Goal: Task Accomplishment & Management: Manage account settings

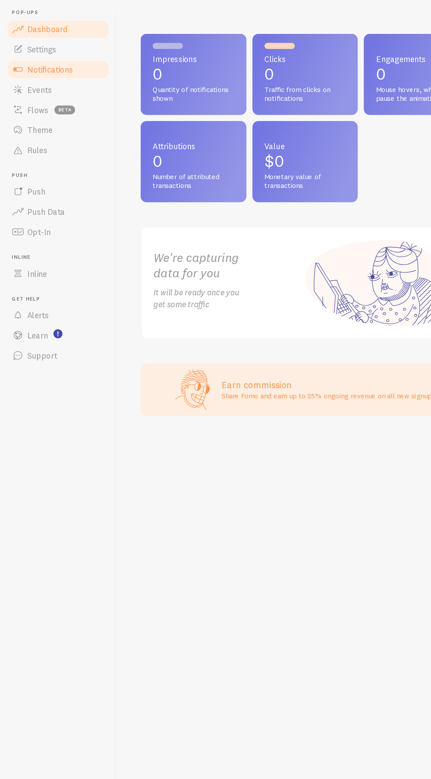
click at [17, 93] on span at bounding box center [16, 91] width 11 height 11
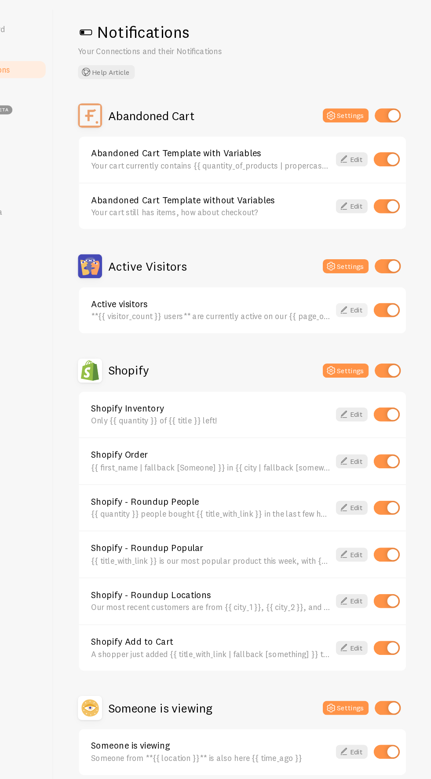
click at [355, 299] on icon at bounding box center [355, 301] width 11 height 11
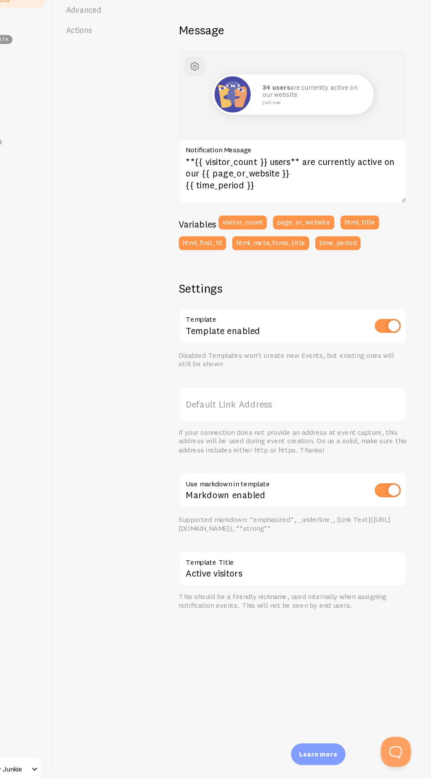
click at [262, 446] on label "Default Link Address" at bounding box center [310, 445] width 199 height 31
click at [262, 446] on input "Default Link Address" at bounding box center [310, 445] width 199 height 31
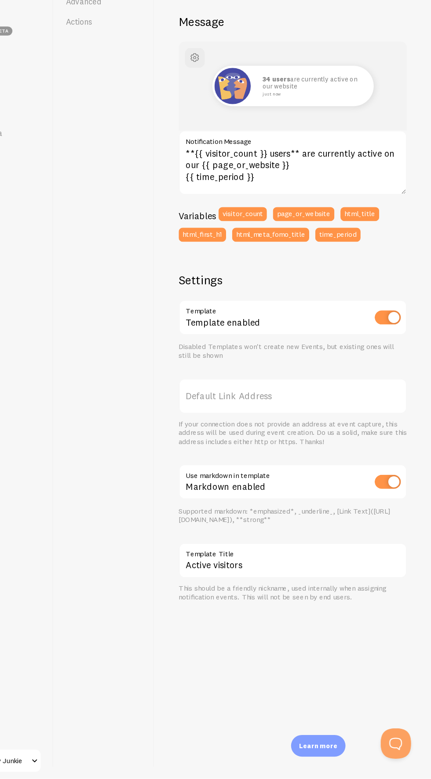
scroll to position [53, 0]
click at [246, 430] on label "Default Link Address" at bounding box center [310, 445] width 199 height 31
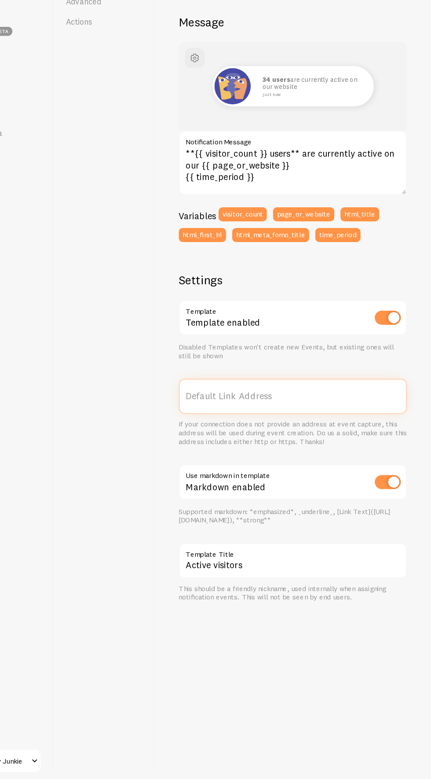
click at [246, 430] on input "Default Link Address" at bounding box center [310, 445] width 199 height 31
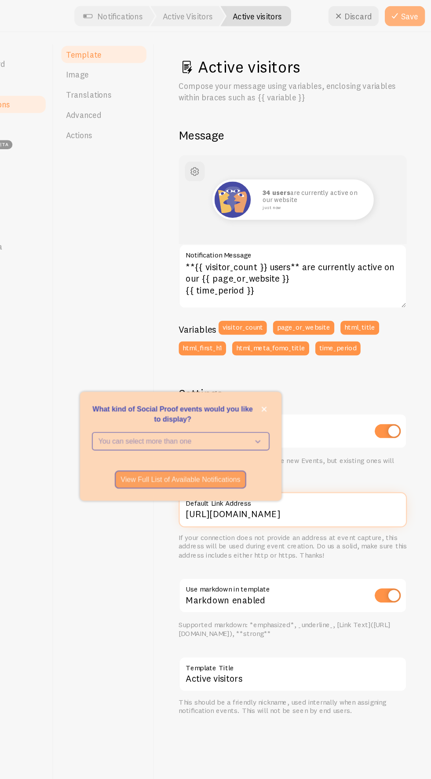
type input "[URL][DOMAIN_NAME]"
click at [400, 12] on icon at bounding box center [399, 14] width 11 height 11
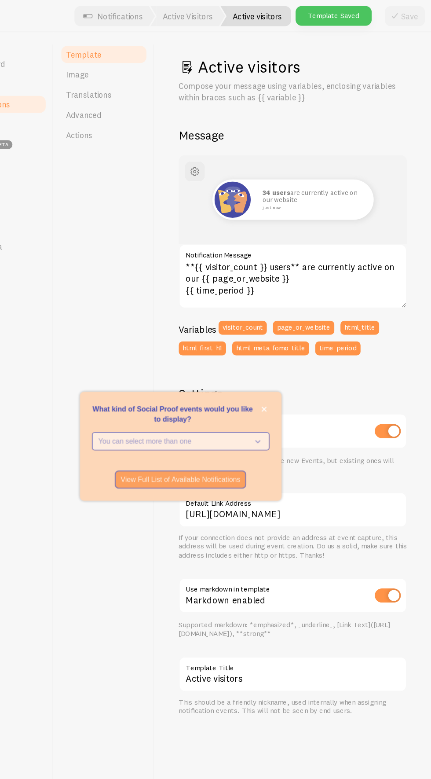
click at [231, 389] on p "You can select more than one" at bounding box center [206, 385] width 131 height 9
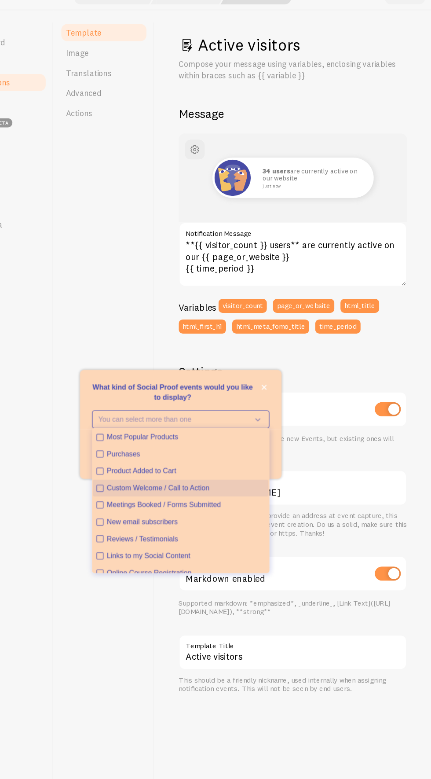
click at [142, 448] on icon "Custom Welcome / Call to Action" at bounding box center [142, 445] width 5 height 5
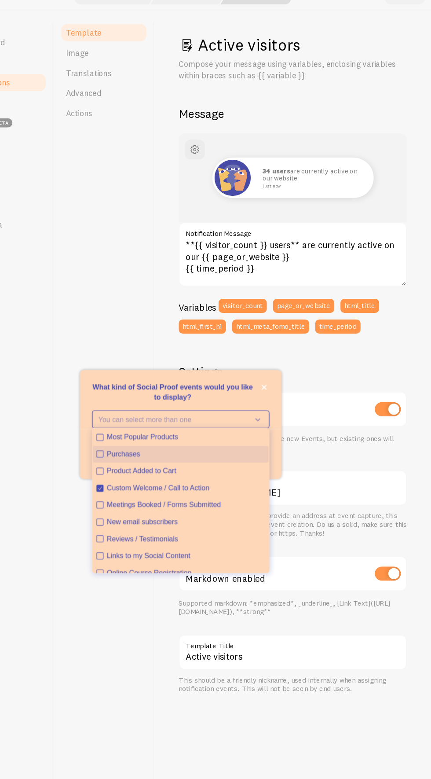
click at [142, 418] on icon "Purchases" at bounding box center [142, 415] width 5 height 5
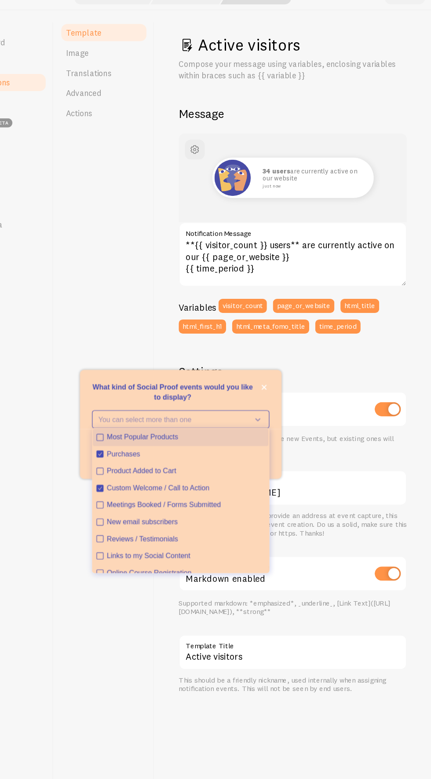
click at [142, 404] on icon "Most Popular Products" at bounding box center [142, 400] width 5 height 5
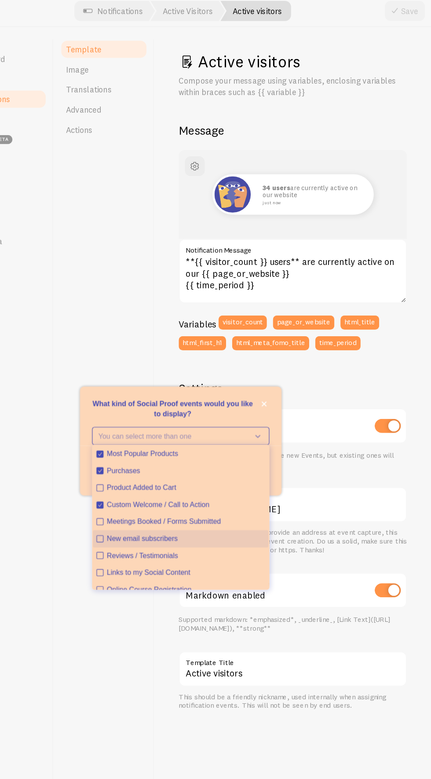
click at [142, 477] on icon "New email subscribers" at bounding box center [142, 474] width 5 height 5
click at [142, 492] on icon "Reviews / Testimonials" at bounding box center [142, 489] width 5 height 5
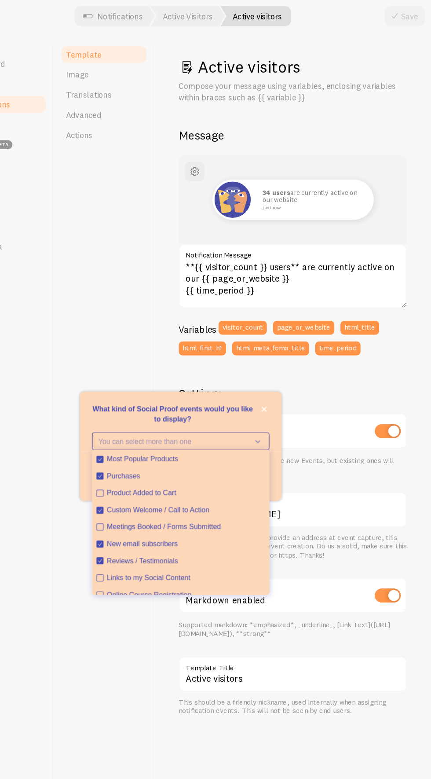
click at [265, 370] on p "What kind of Social Proof events would you like to display?" at bounding box center [212, 362] width 155 height 18
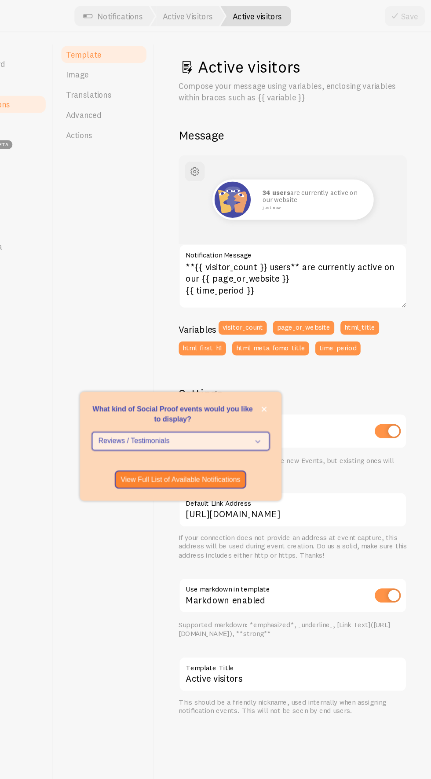
click at [276, 390] on icon "What kind of Social Proof events would you like to display?" at bounding box center [278, 385] width 12 height 10
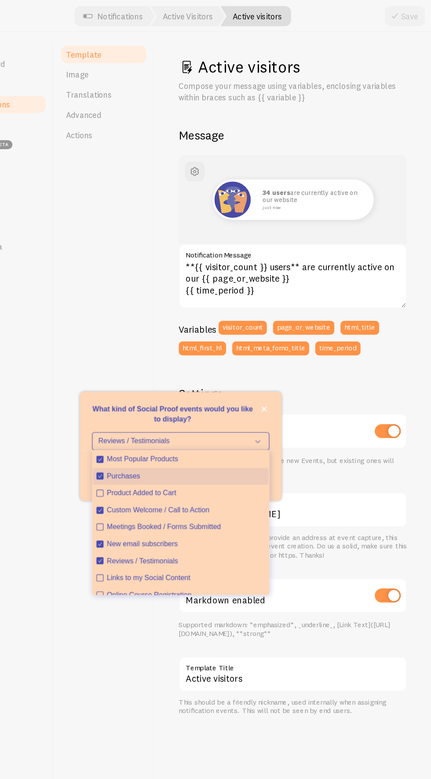
click at [224, 420] on div "Purchases" at bounding box center [217, 415] width 138 height 9
click at [212, 420] on div "Purchases" at bounding box center [217, 415] width 138 height 9
click at [234, 370] on p "What kind of Social Proof events would you like to display?" at bounding box center [212, 362] width 155 height 18
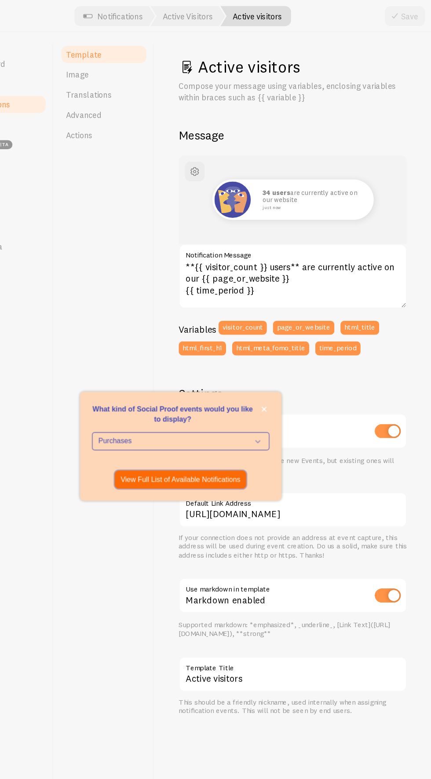
click at [232, 423] on p "View Full List of Available Notifications" at bounding box center [212, 418] width 105 height 9
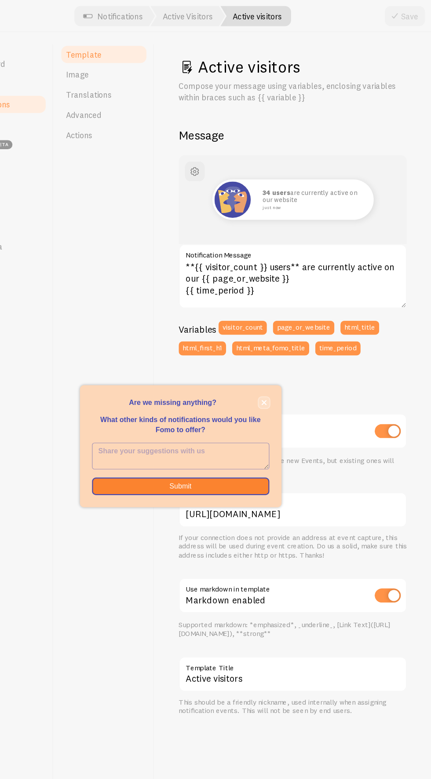
click at [285, 353] on icon "close," at bounding box center [285, 351] width 4 height 4
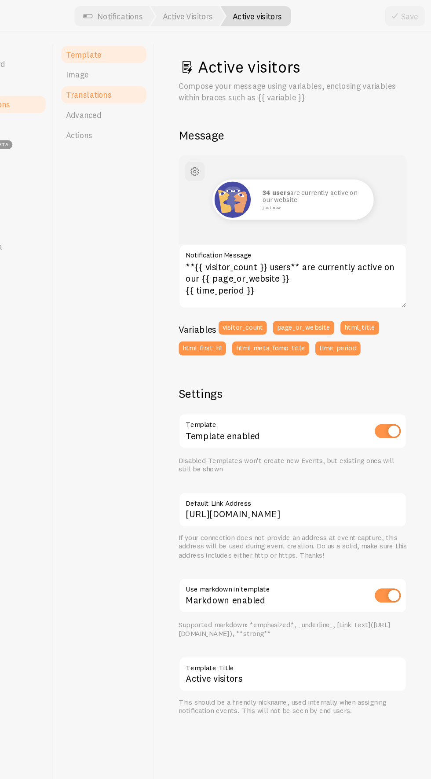
click at [124, 74] on link "Translations" at bounding box center [145, 83] width 77 height 18
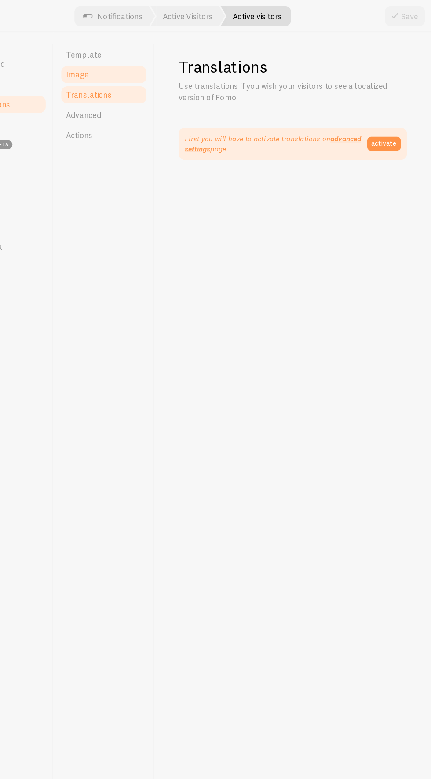
click at [122, 65] on span "Image" at bounding box center [122, 65] width 20 height 9
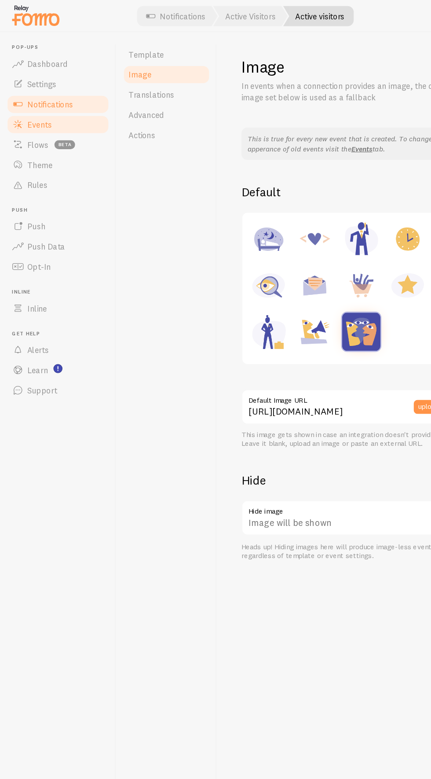
click at [15, 107] on span at bounding box center [16, 108] width 11 height 11
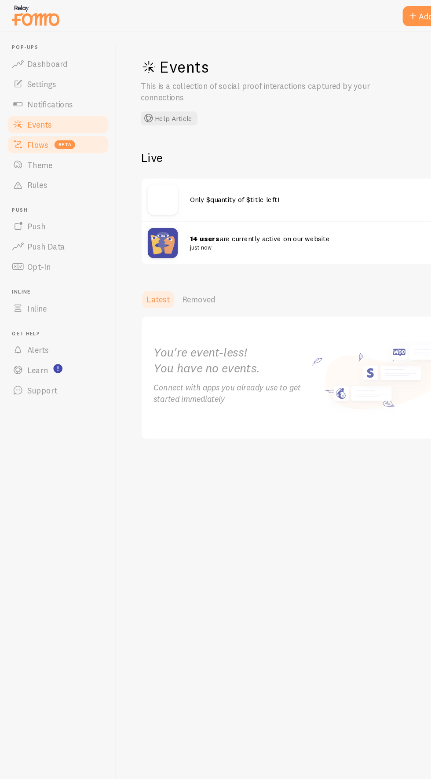
click at [30, 126] on span "Flows" at bounding box center [33, 126] width 18 height 9
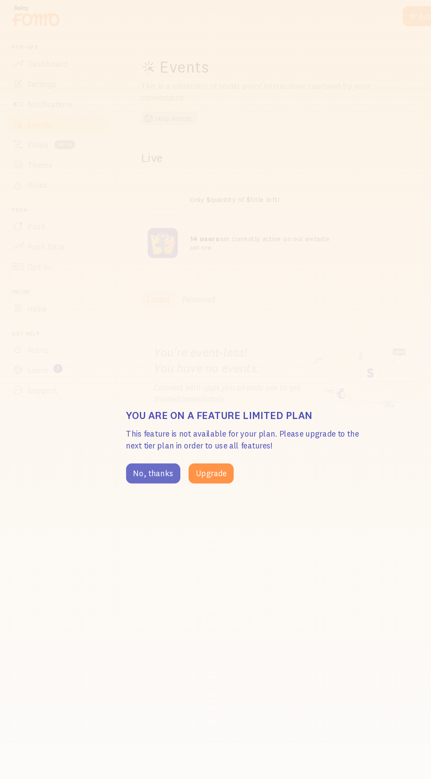
click at [142, 407] on button "No, thanks" at bounding box center [134, 413] width 48 height 18
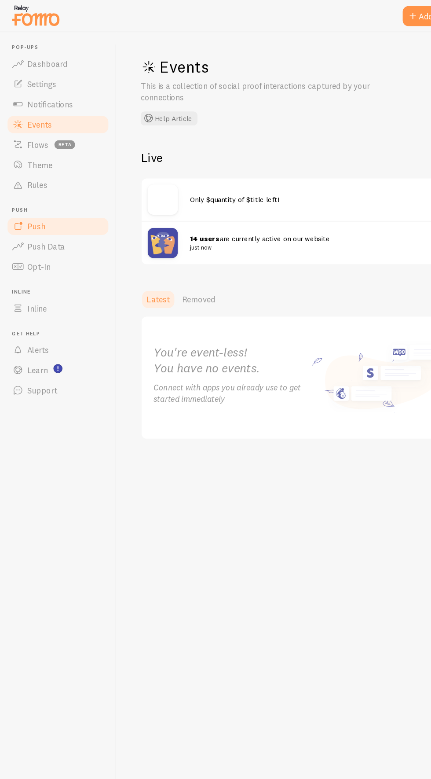
click at [48, 194] on link "Push" at bounding box center [50, 198] width 91 height 18
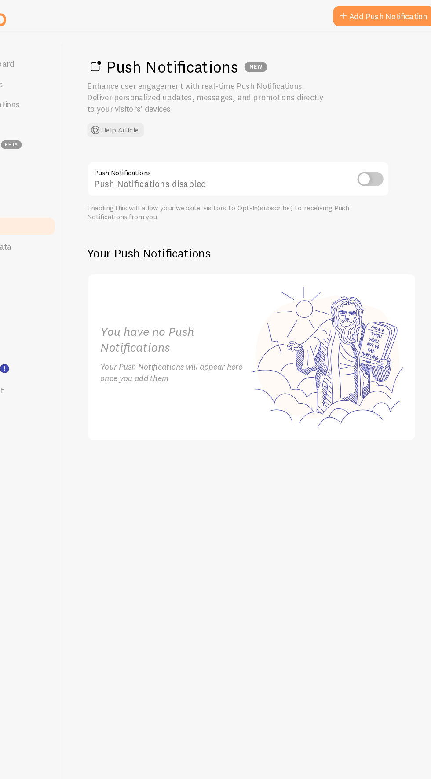
click at [373, 158] on input "checkbox" at bounding box center [370, 156] width 23 height 12
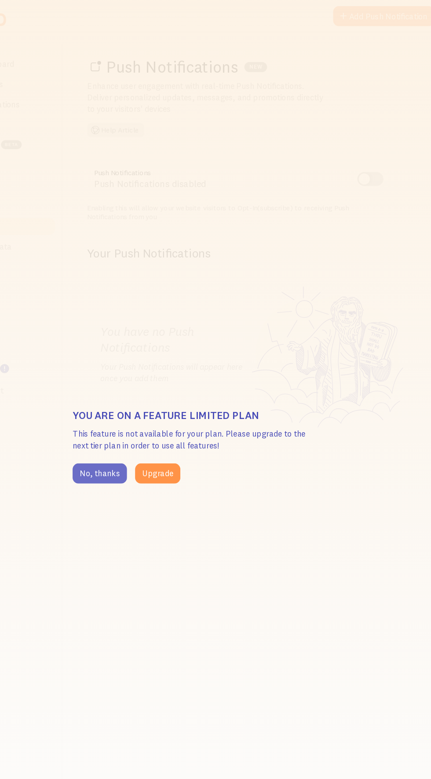
click at [145, 412] on button "No, thanks" at bounding box center [134, 413] width 48 height 18
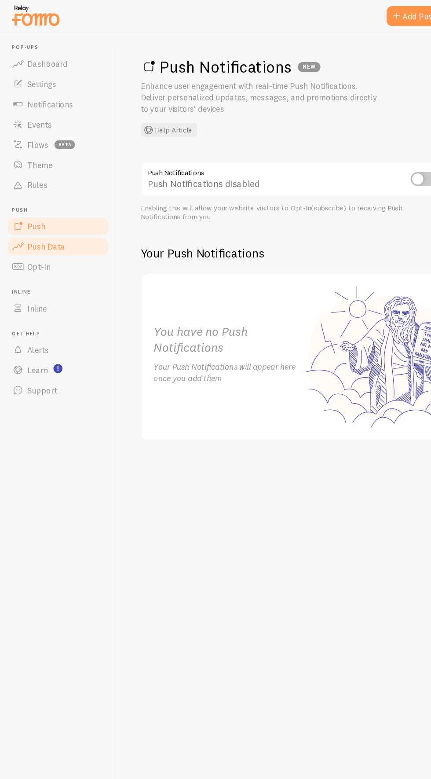
click at [51, 214] on span "Push Data" at bounding box center [40, 215] width 33 height 9
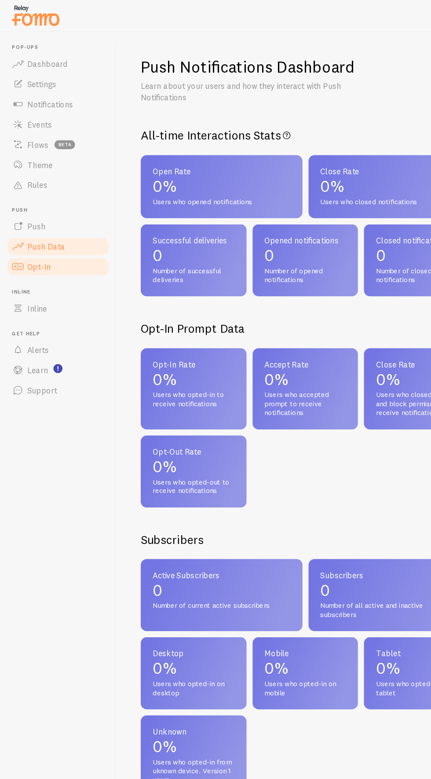
click at [40, 229] on span "Opt-In" at bounding box center [34, 232] width 21 height 9
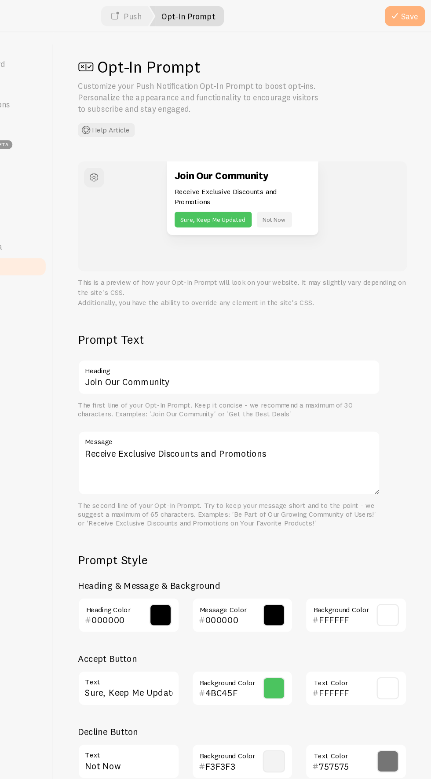
click at [411, 17] on button "Save" at bounding box center [408, 14] width 35 height 18
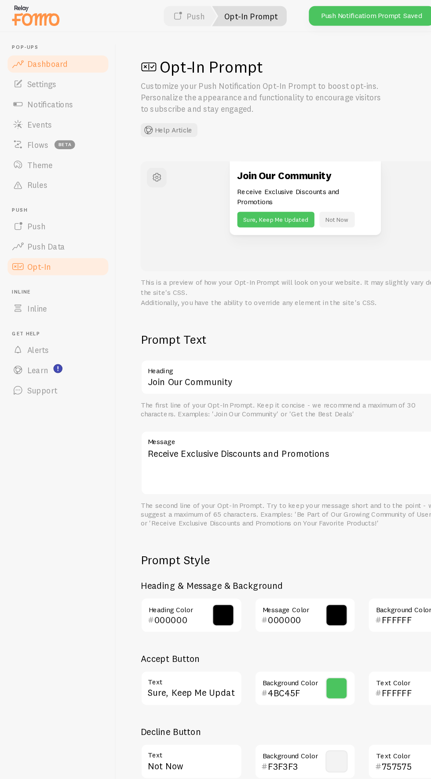
click at [38, 55] on span "Dashboard" at bounding box center [41, 55] width 35 height 9
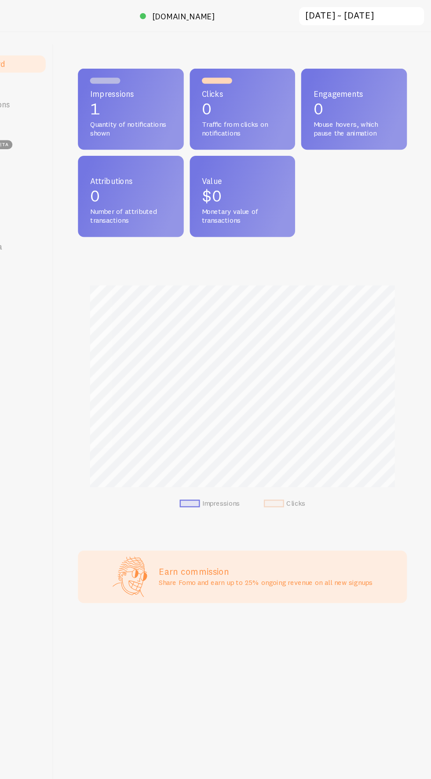
click at [347, 107] on span "Mouse hovers, which pause the animation" at bounding box center [363, 112] width 71 height 15
click at [322, 500] on h3 "Earn commission" at bounding box center [287, 499] width 187 height 10
